Goal: Find specific page/section: Find specific page/section

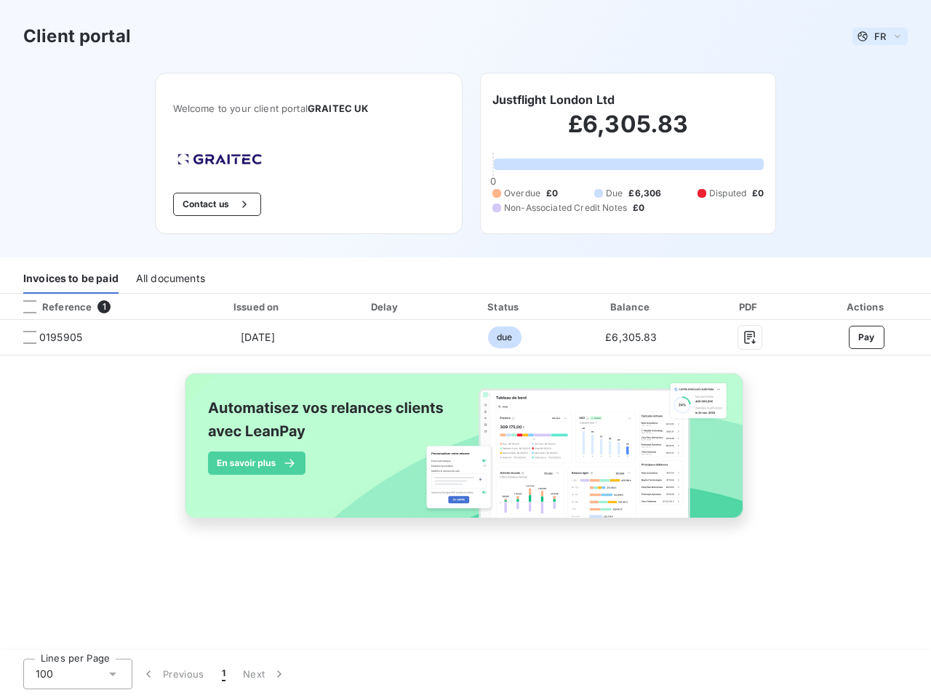
click at [880, 36] on span "FR" at bounding box center [880, 37] width 12 height 12
click at [215, 204] on button "Contact us" at bounding box center [217, 204] width 88 height 23
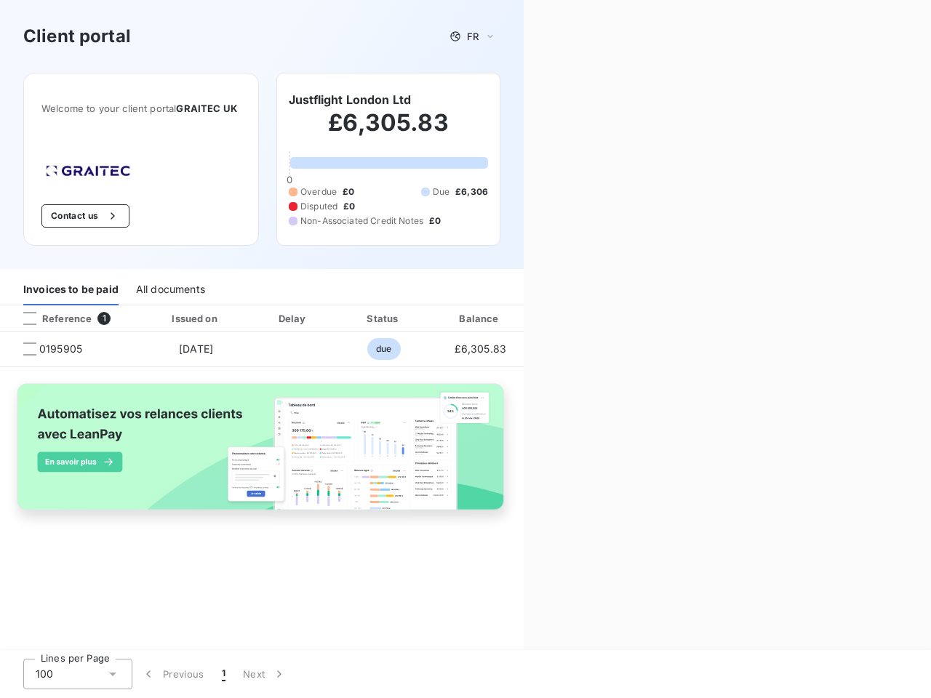
click at [553, 100] on div "Contact us Fill out the form below, and a member of our team will get back to y…" at bounding box center [727, 349] width 407 height 698
click at [71, 279] on div "Invoices to be paid" at bounding box center [70, 290] width 95 height 31
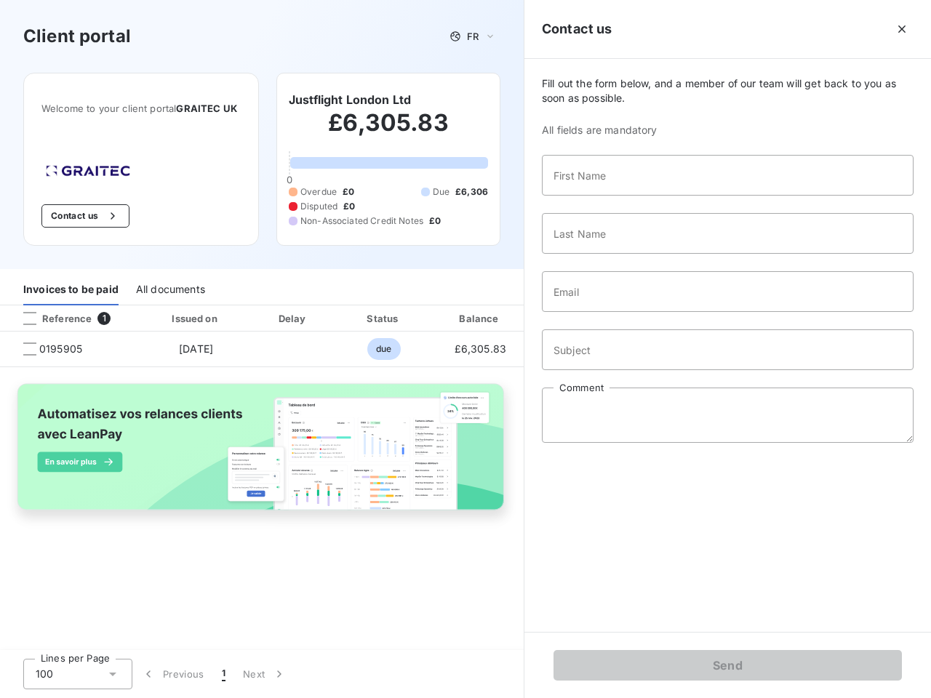
click at [169, 279] on div "All documents" at bounding box center [170, 290] width 69 height 31
